Goal: Navigation & Orientation: Understand site structure

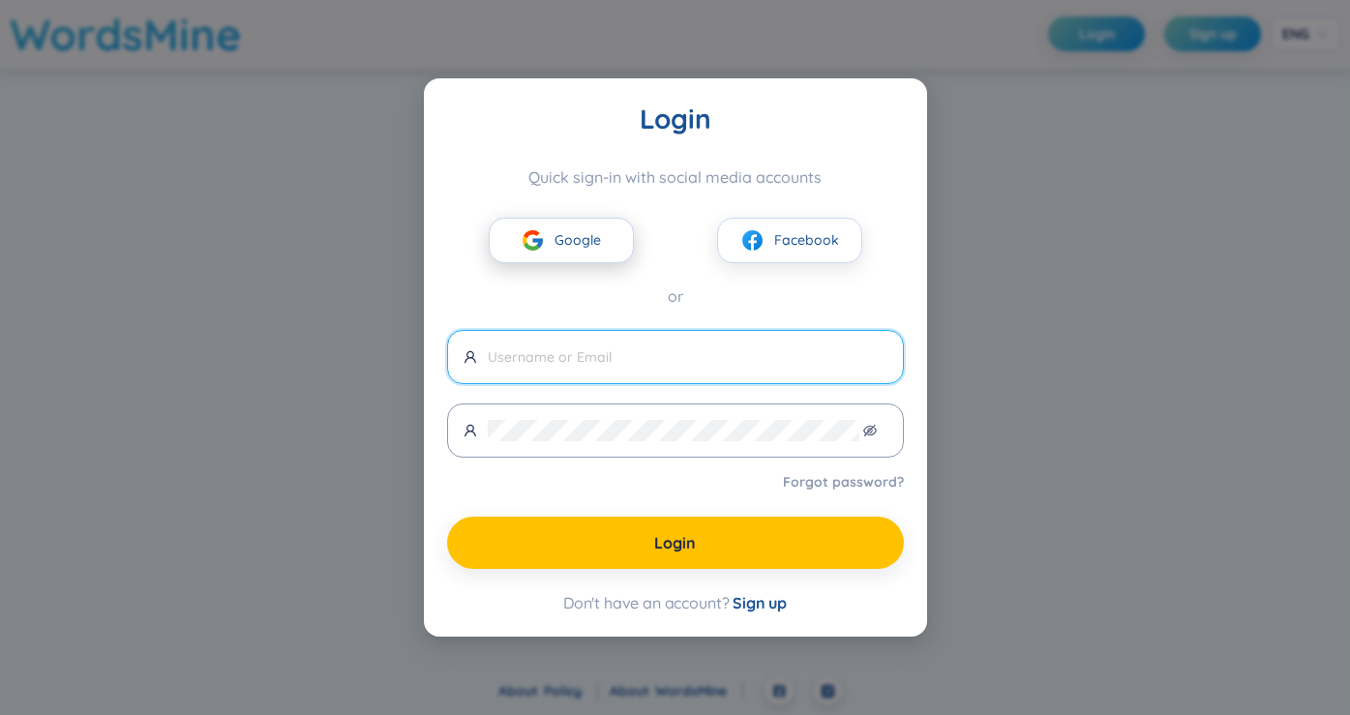
click at [559, 231] on span "Google" at bounding box center [577, 239] width 46 height 21
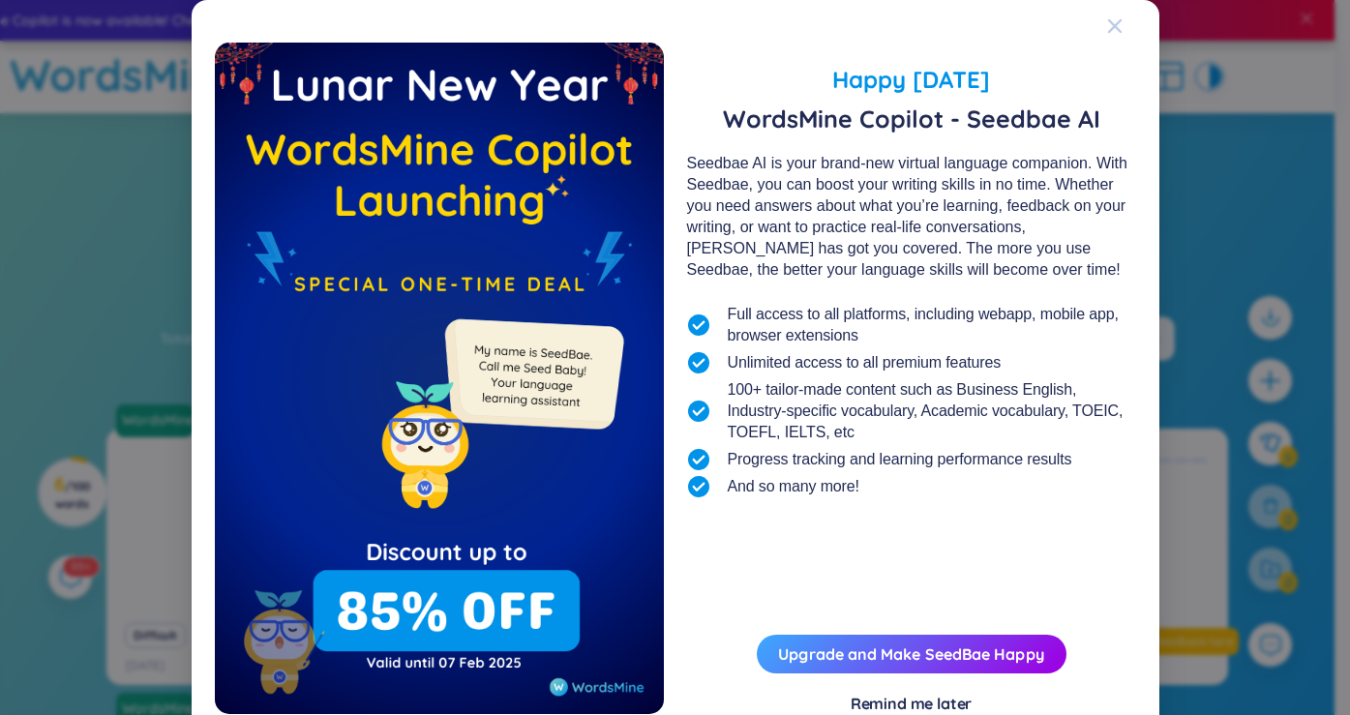
click at [1107, 26] on icon "Close" at bounding box center [1114, 26] width 14 height 14
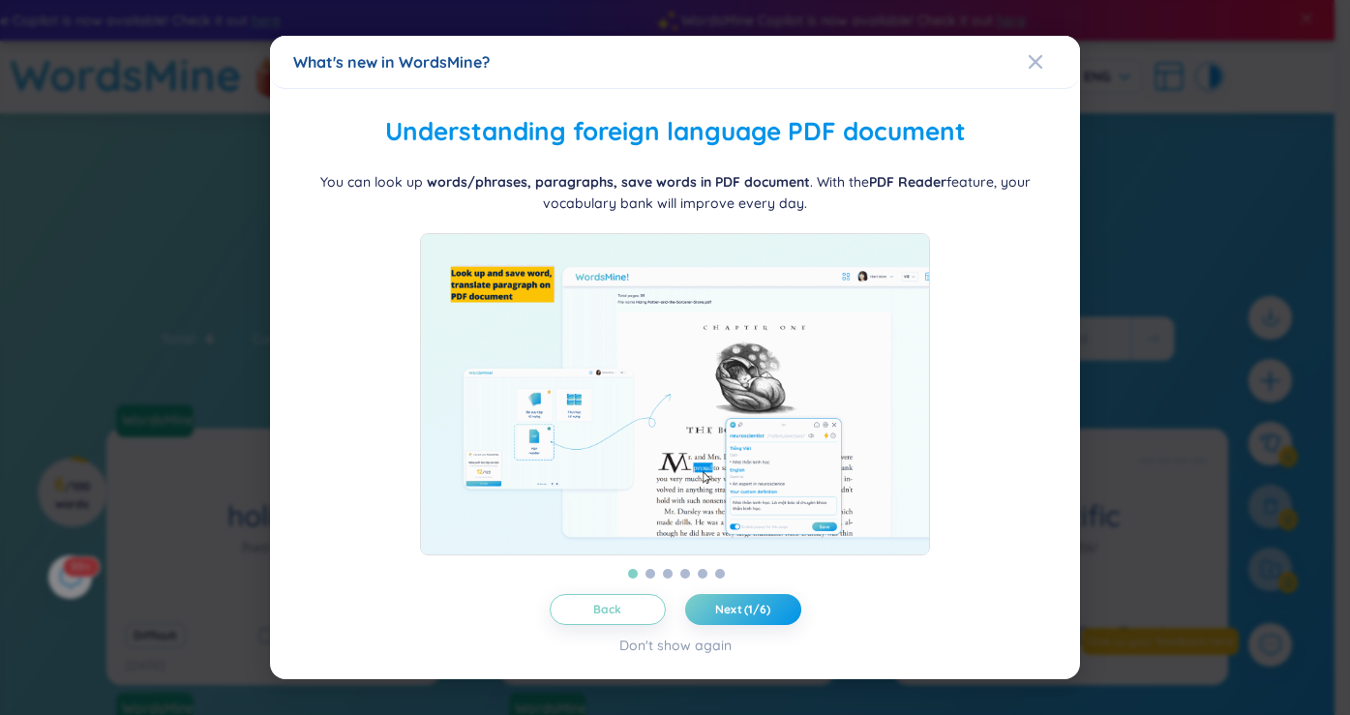
click at [755, 603] on div "Folder management WordsMine lets you manage and personalize your folder based o…" at bounding box center [674, 383] width 763 height 543
click at [755, 616] on span "Next (1/6)" at bounding box center [742, 609] width 55 height 15
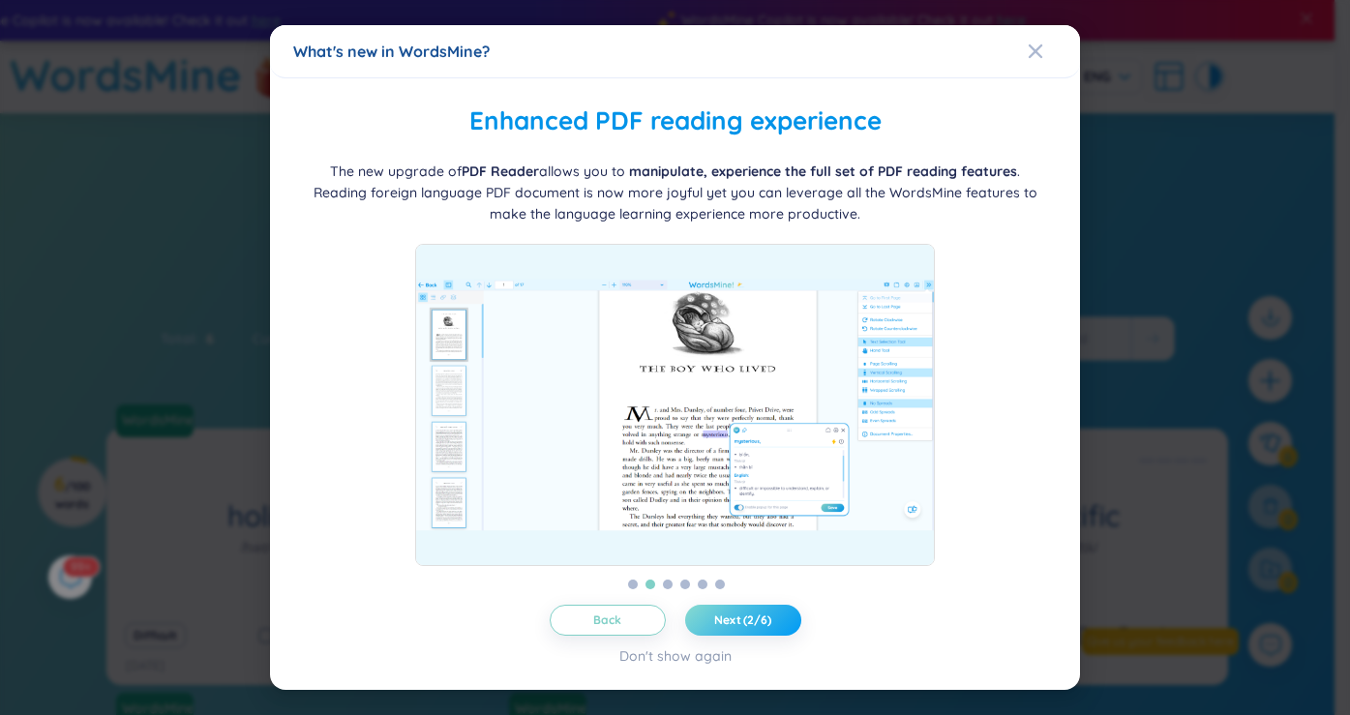
click at [755, 616] on span "Next (2/6)" at bounding box center [742, 620] width 57 height 15
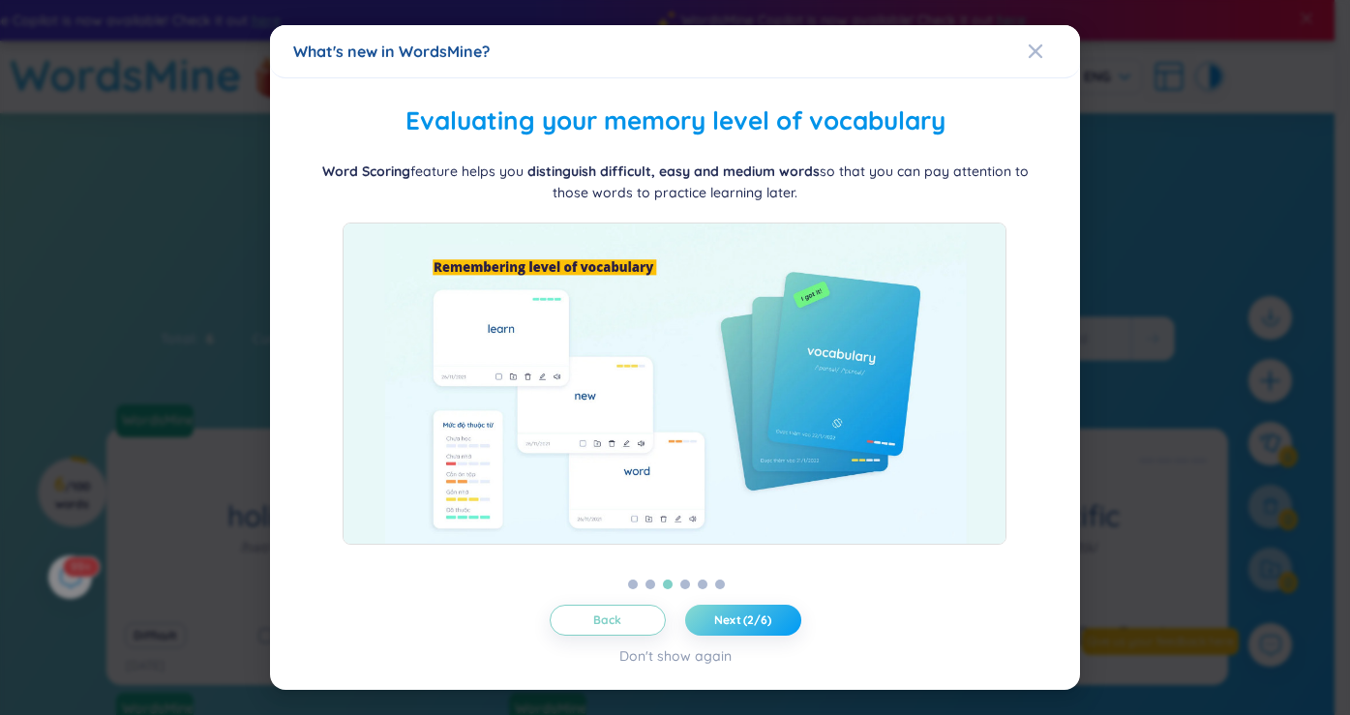
click at [755, 616] on span "Next (2/6)" at bounding box center [742, 620] width 57 height 15
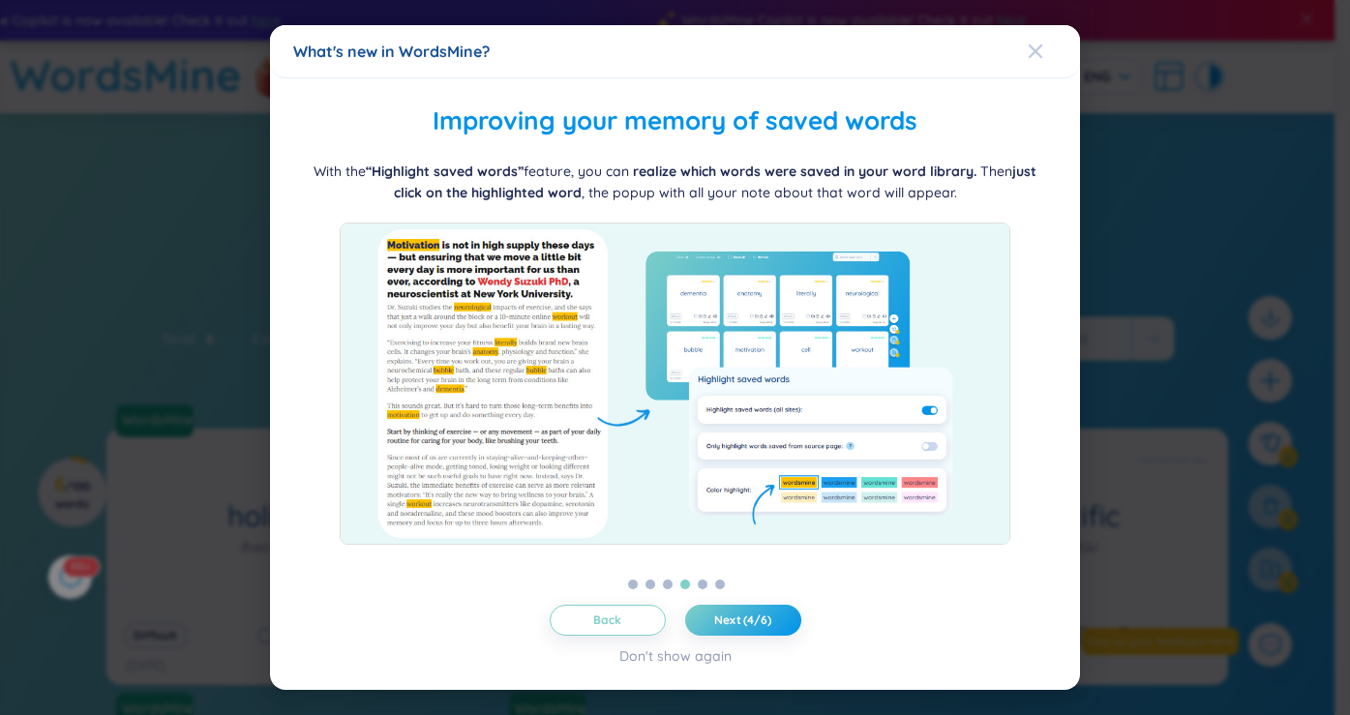
click at [1033, 46] on icon "Close" at bounding box center [1035, 51] width 15 height 15
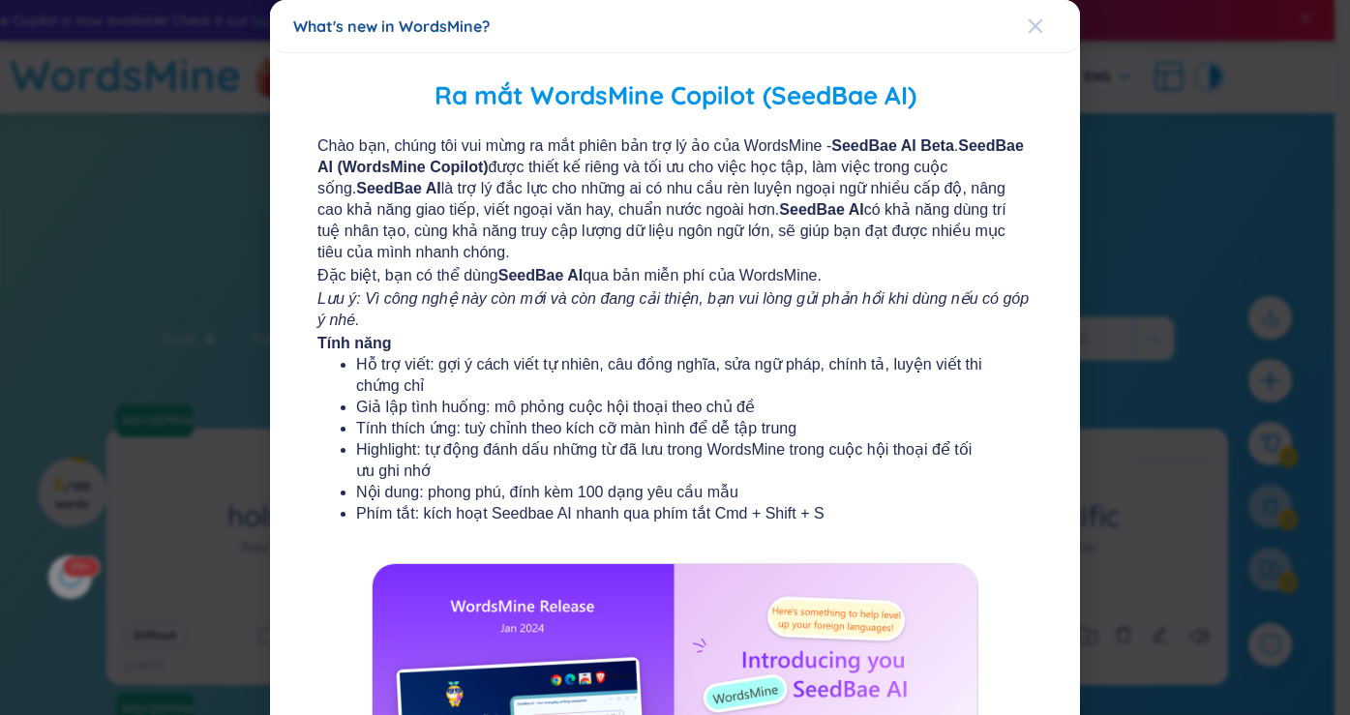
click at [1028, 31] on icon "Close" at bounding box center [1035, 25] width 15 height 15
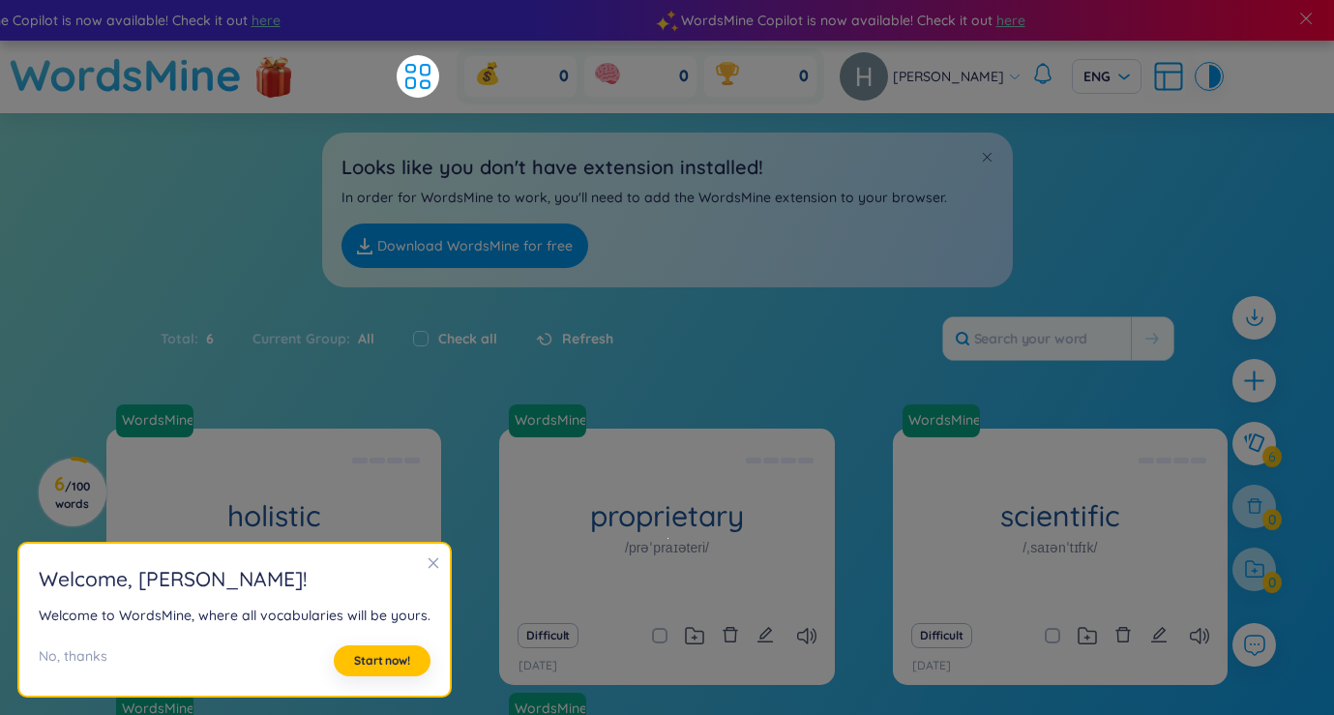
click at [431, 561] on icon "close" at bounding box center [434, 563] width 14 height 14
